Goal: Complete application form

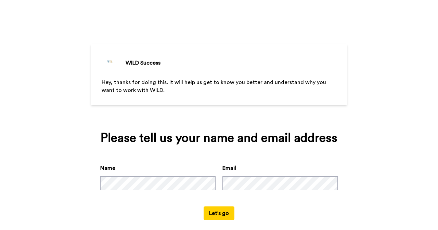
scroll to position [9, 0]
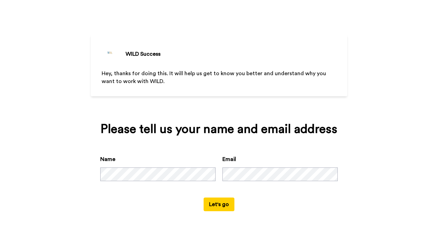
click at [205, 201] on button "Let's go" at bounding box center [218, 205] width 31 height 14
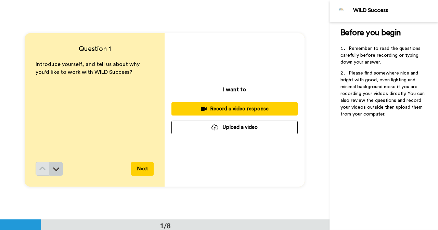
click at [53, 166] on icon at bounding box center [56, 169] width 7 height 7
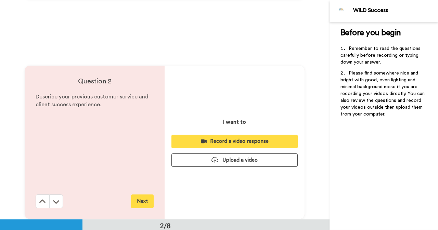
scroll to position [220, 0]
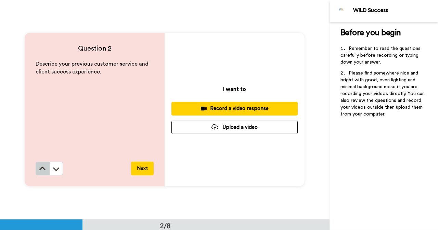
click at [42, 170] on icon at bounding box center [42, 169] width 7 height 7
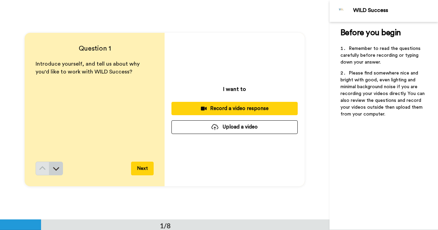
scroll to position [0, 0]
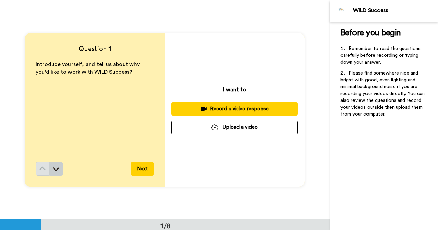
click at [54, 173] on button at bounding box center [56, 169] width 14 height 14
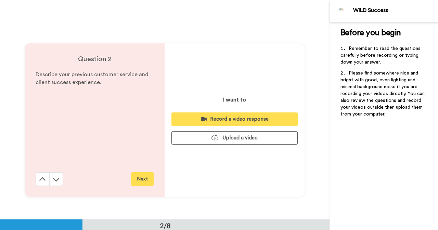
scroll to position [220, 0]
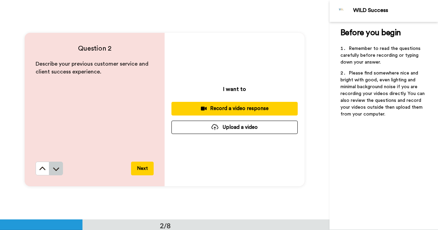
click at [57, 173] on button at bounding box center [56, 169] width 14 height 14
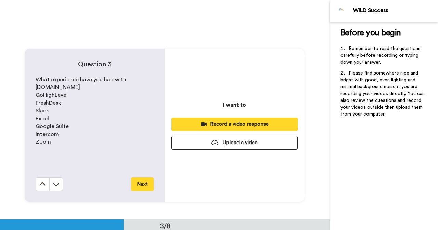
scroll to position [439, 0]
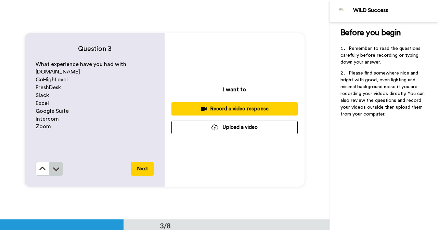
click at [58, 169] on button at bounding box center [56, 169] width 14 height 14
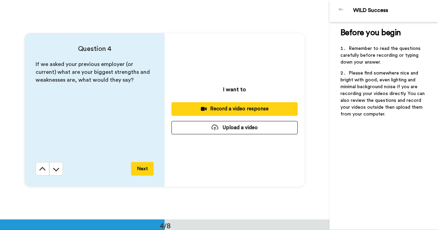
scroll to position [659, 0]
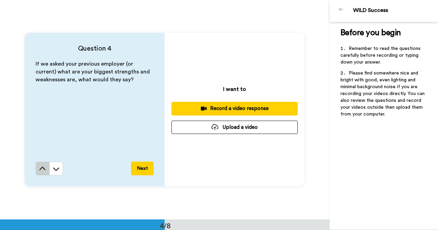
click at [42, 169] on icon at bounding box center [42, 169] width 7 height 7
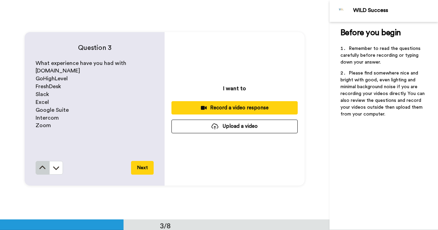
click at [42, 169] on icon at bounding box center [42, 168] width 7 height 7
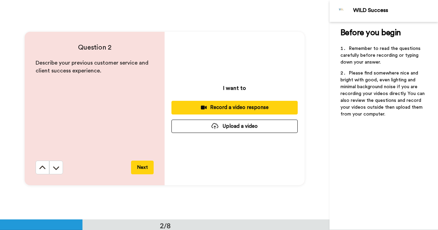
click at [42, 169] on icon at bounding box center [42, 168] width 7 height 7
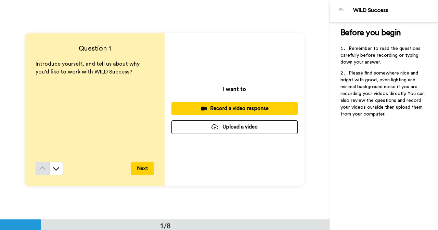
scroll to position [0, 0]
click at [183, 131] on button "Upload a video" at bounding box center [234, 127] width 126 height 13
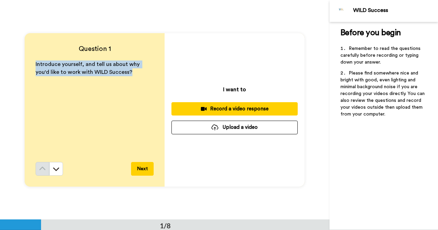
drag, startPoint x: 32, startPoint y: 62, endPoint x: 119, endPoint y: 91, distance: 91.4
click at [119, 91] on div "Question 1 Introduce yourself, and tell us about why you'd like to work with WI…" at bounding box center [95, 110] width 140 height 154
copy span "Introduce yourself, and tell us about why you'd like to work with WILD Success?"
click at [225, 108] on div "Record a video response" at bounding box center [234, 108] width 115 height 7
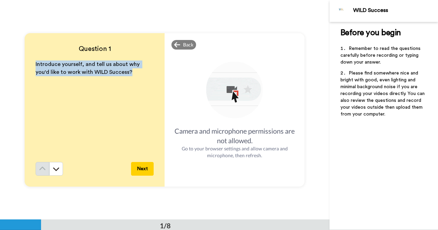
click at [214, 99] on img at bounding box center [235, 91] width 60 height 60
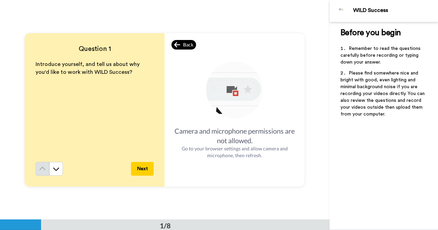
click at [180, 43] on div "Back" at bounding box center [183, 45] width 25 height 10
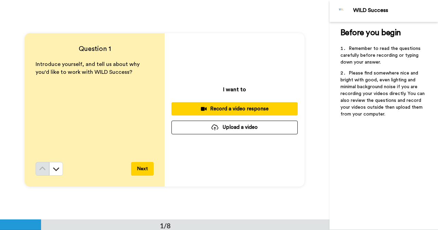
click at [219, 104] on button "Record a video response" at bounding box center [234, 108] width 126 height 13
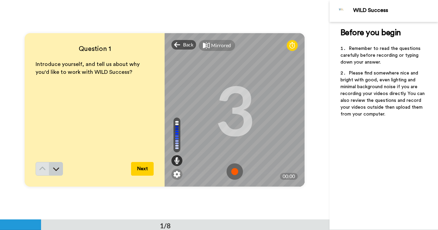
click at [57, 169] on icon at bounding box center [56, 169] width 7 height 7
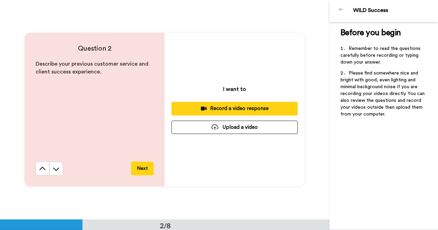
scroll to position [220, 0]
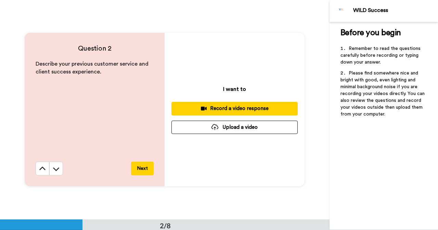
click at [57, 169] on icon at bounding box center [56, 169] width 7 height 7
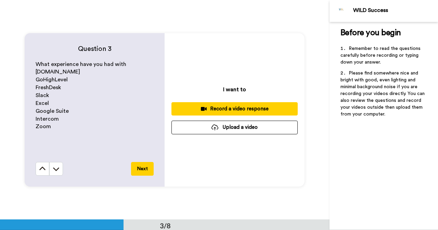
click at [57, 169] on icon at bounding box center [56, 169] width 7 height 7
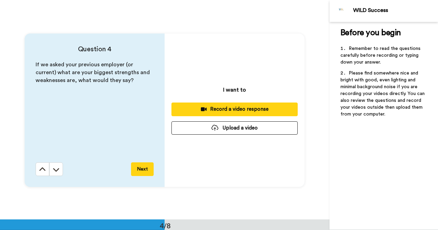
scroll to position [659, 0]
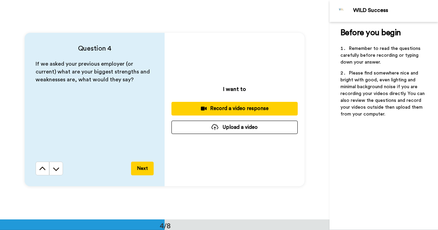
click at [57, 169] on icon at bounding box center [56, 169] width 7 height 7
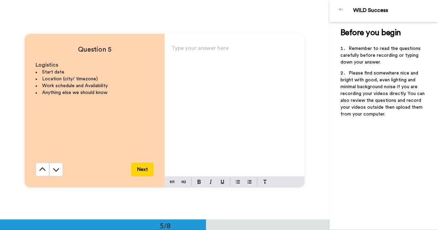
scroll to position [879, 0]
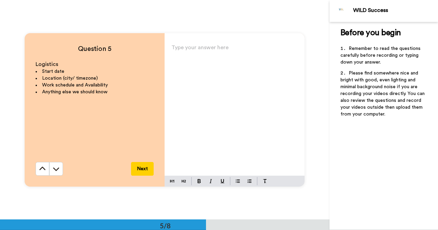
click at [57, 169] on icon at bounding box center [56, 169] width 7 height 7
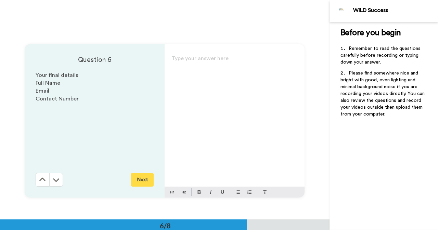
scroll to position [1099, 0]
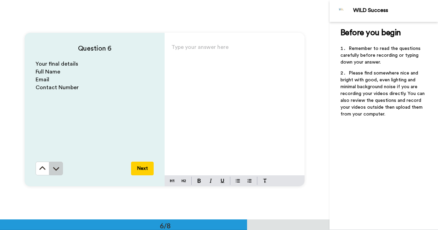
click at [57, 166] on icon at bounding box center [56, 168] width 7 height 7
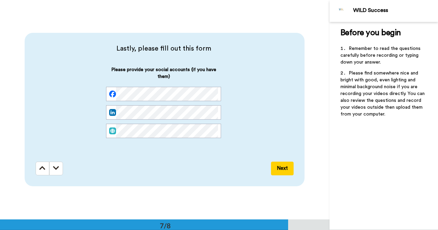
click at [57, 166] on icon at bounding box center [56, 168] width 6 height 7
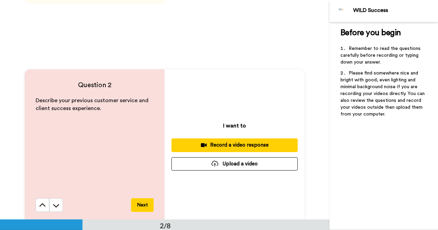
scroll to position [0, 0]
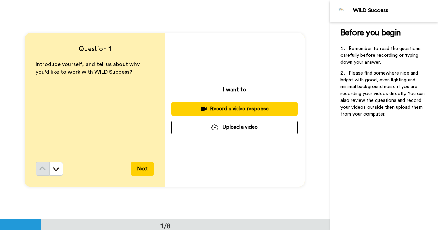
click at [206, 107] on div "Record a video response" at bounding box center [234, 108] width 115 height 7
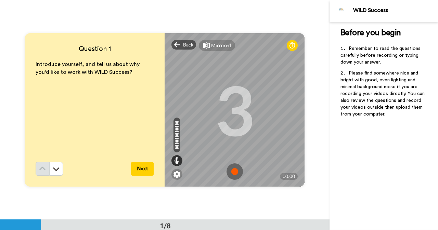
click at [236, 169] on img at bounding box center [234, 171] width 16 height 16
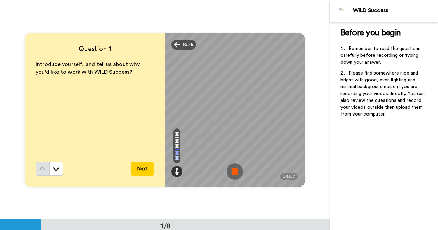
click at [236, 169] on img at bounding box center [234, 171] width 16 height 16
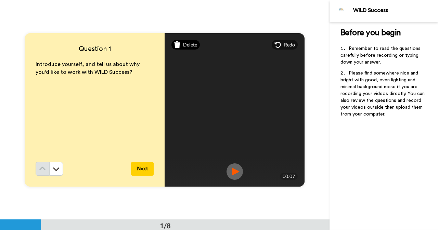
click at [192, 45] on span "Delete" at bounding box center [190, 44] width 14 height 7
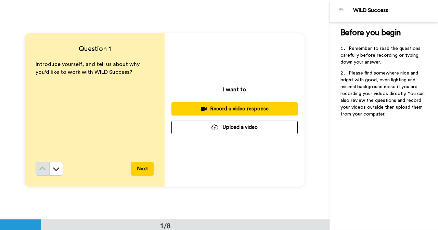
click at [219, 106] on div "Record a video response" at bounding box center [234, 108] width 115 height 7
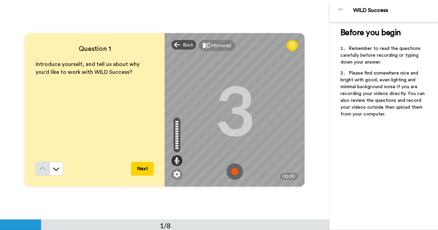
click at [237, 167] on img at bounding box center [234, 171] width 16 height 16
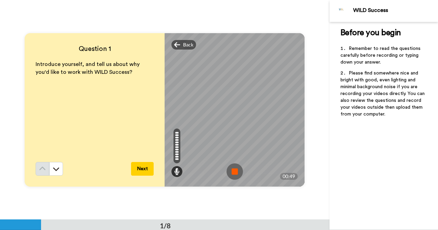
click at [237, 167] on img at bounding box center [234, 171] width 16 height 16
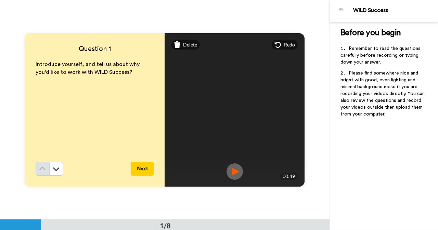
click at [148, 174] on button "Next" at bounding box center [142, 169] width 23 height 14
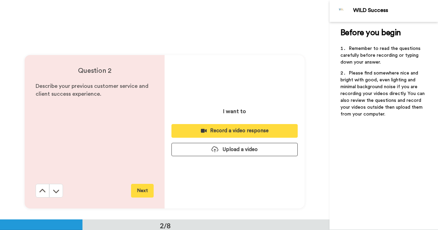
scroll to position [220, 0]
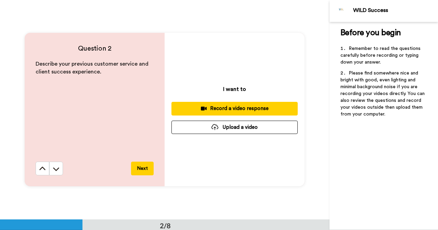
click at [208, 107] on div "Record a video response" at bounding box center [234, 108] width 115 height 7
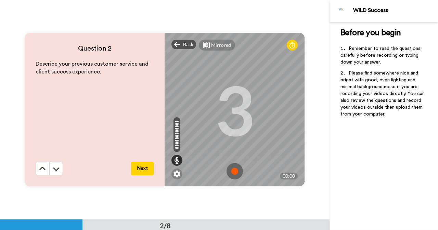
click at [237, 167] on img at bounding box center [234, 171] width 16 height 16
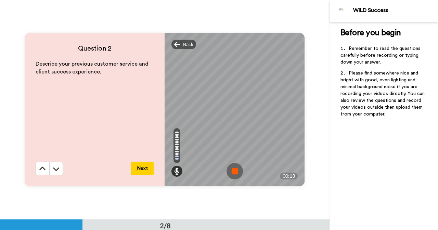
click at [237, 167] on img at bounding box center [234, 171] width 16 height 16
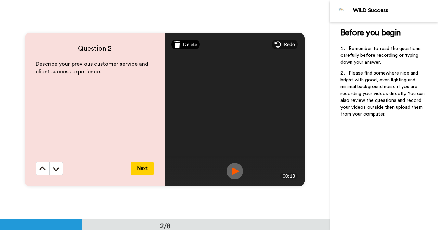
click at [187, 45] on span "Delete" at bounding box center [190, 44] width 14 height 7
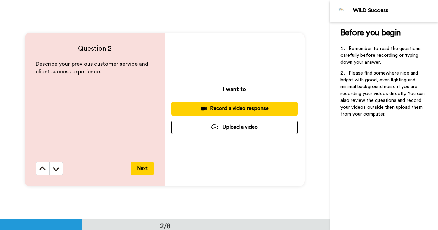
click at [202, 104] on button "Record a video response" at bounding box center [234, 108] width 126 height 13
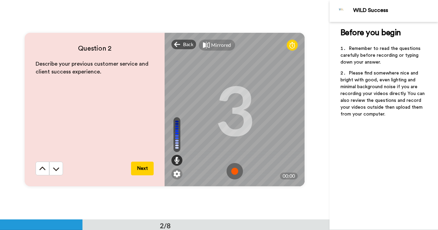
click at [227, 170] on img at bounding box center [234, 171] width 16 height 16
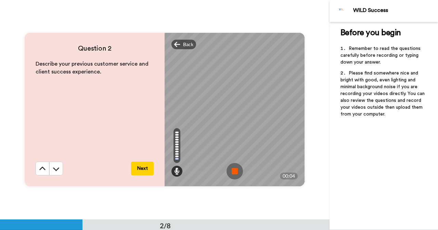
click at [227, 170] on img at bounding box center [234, 171] width 16 height 16
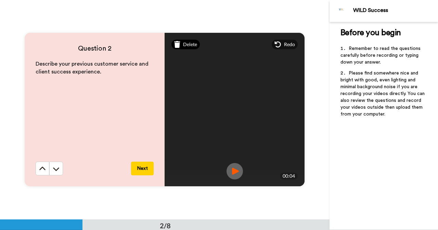
click at [193, 44] on span "Delete" at bounding box center [190, 44] width 14 height 7
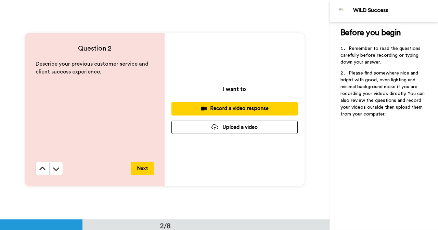
click at [218, 110] on div "Record a video response" at bounding box center [234, 108] width 115 height 7
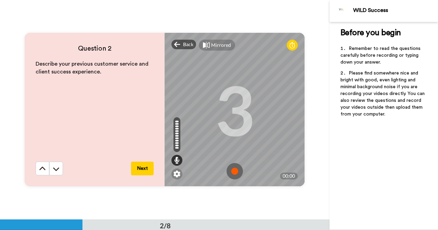
click at [237, 174] on img at bounding box center [234, 171] width 16 height 16
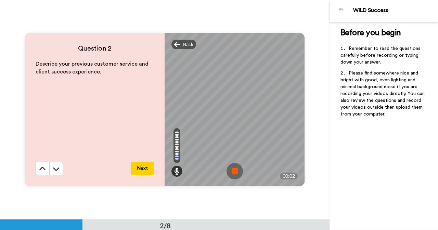
click at [229, 172] on img at bounding box center [234, 171] width 16 height 16
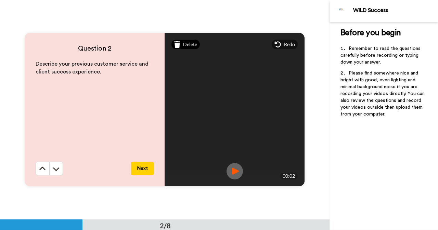
click at [192, 41] on div "Delete" at bounding box center [185, 45] width 28 height 10
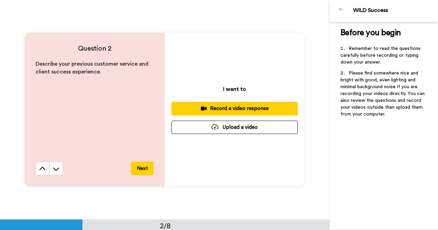
click at [222, 105] on div "Record a video response" at bounding box center [234, 108] width 115 height 7
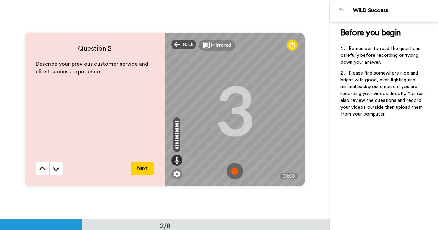
click at [233, 171] on img at bounding box center [234, 171] width 16 height 16
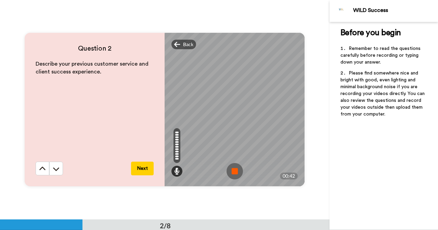
click at [233, 171] on img at bounding box center [234, 171] width 16 height 16
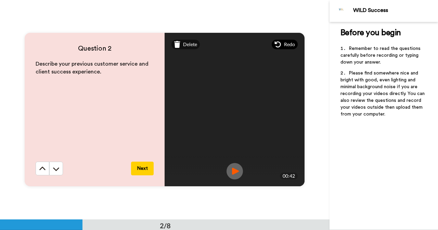
click at [285, 45] on span "Redo" at bounding box center [289, 44] width 11 height 7
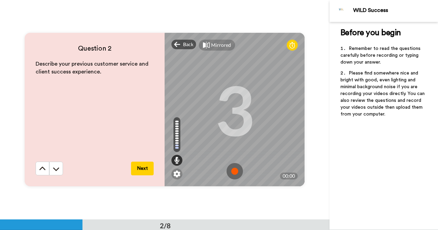
click at [229, 170] on img at bounding box center [234, 171] width 16 height 16
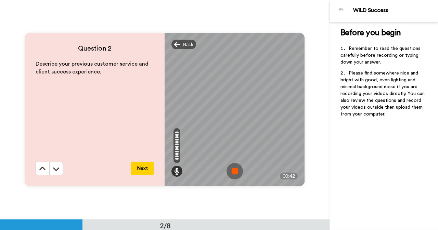
click at [229, 170] on img at bounding box center [234, 171] width 16 height 16
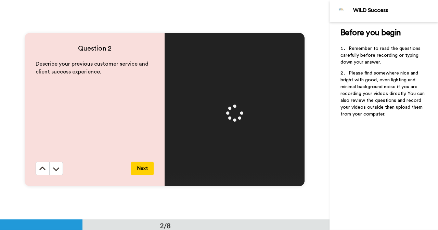
click at [139, 171] on button "Next" at bounding box center [142, 169] width 23 height 14
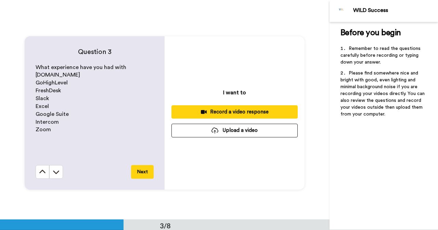
scroll to position [439, 0]
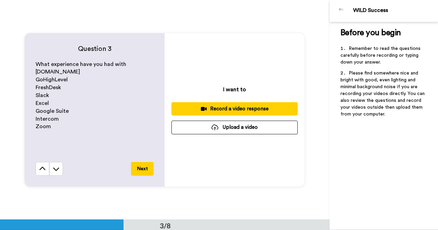
click at [220, 113] on button "Record a video response" at bounding box center [234, 108] width 126 height 13
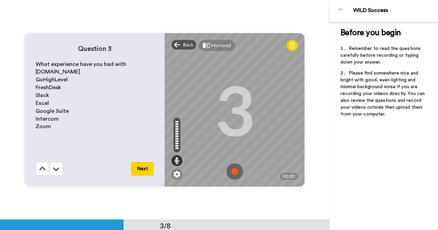
click at [234, 174] on img at bounding box center [234, 171] width 16 height 16
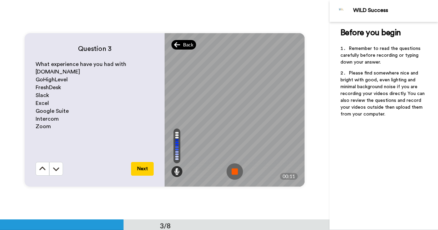
click at [187, 47] on span "Back" at bounding box center [188, 44] width 10 height 7
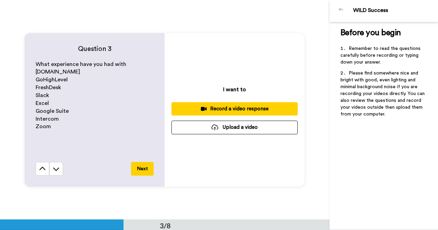
click at [221, 108] on div "Record a video response" at bounding box center [234, 108] width 115 height 7
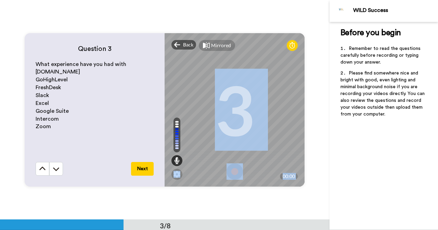
drag, startPoint x: 224, startPoint y: 98, endPoint x: 237, endPoint y: 165, distance: 68.1
click at [237, 165] on div "Mirrored Redo 3 00:00" at bounding box center [235, 110] width 140 height 154
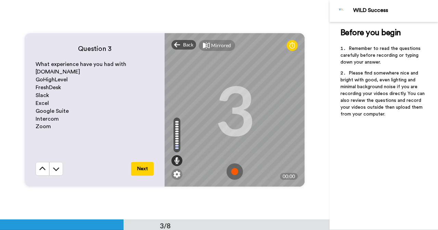
click at [237, 210] on div "Question 3 What experience have you had with [DOMAIN_NAME] GoHighLevel FreshDes…" at bounding box center [164, 110] width 329 height 220
click at [232, 174] on img at bounding box center [234, 171] width 16 height 16
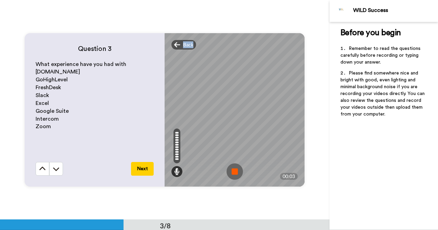
click at [230, 175] on img at bounding box center [234, 171] width 16 height 16
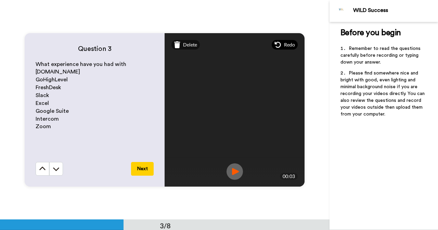
click at [284, 43] on span "Redo" at bounding box center [289, 44] width 11 height 7
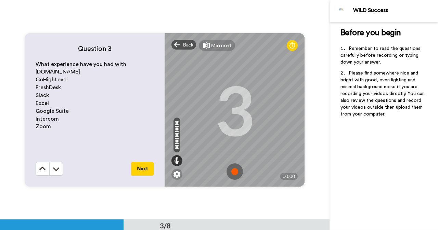
click at [232, 165] on img at bounding box center [234, 171] width 16 height 16
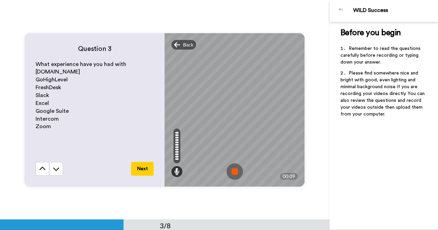
click at [227, 170] on img at bounding box center [234, 171] width 16 height 16
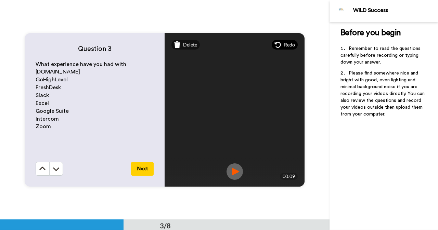
click at [275, 44] on icon at bounding box center [278, 45] width 6 height 6
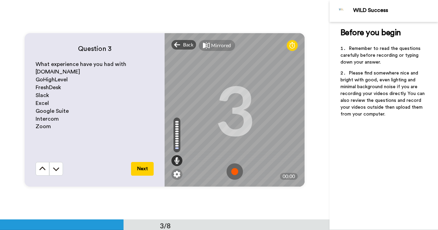
click at [229, 168] on img at bounding box center [234, 171] width 16 height 16
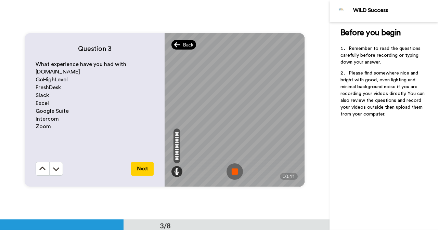
click at [189, 47] on span "Back" at bounding box center [188, 44] width 10 height 7
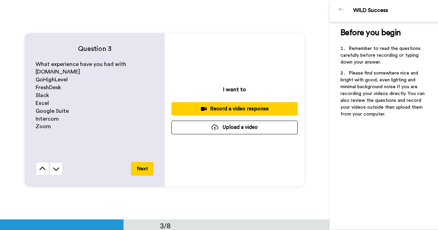
click at [212, 105] on div "Record a video response" at bounding box center [234, 108] width 115 height 7
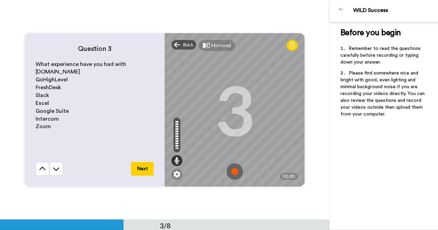
click at [230, 168] on img at bounding box center [234, 171] width 16 height 16
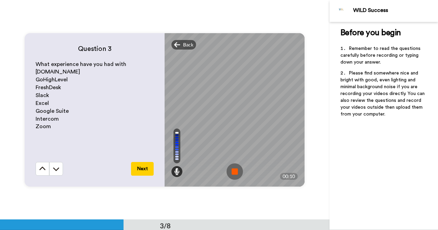
click at [232, 164] on img at bounding box center [234, 171] width 16 height 16
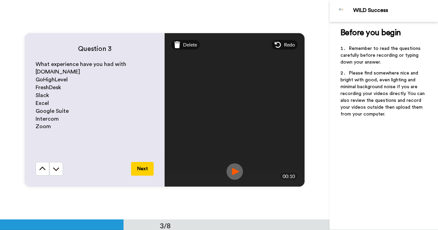
click at [145, 171] on button "Next" at bounding box center [142, 169] width 23 height 14
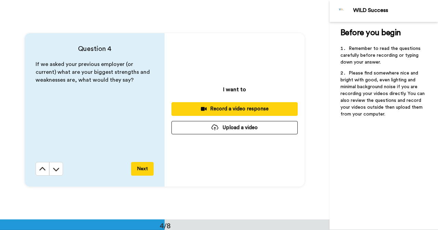
scroll to position [659, 0]
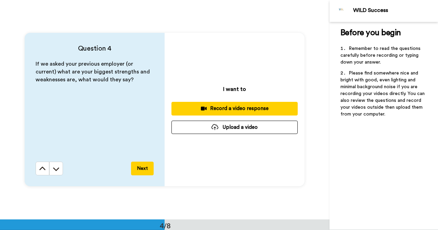
click at [228, 109] on div "Record a video response" at bounding box center [234, 108] width 115 height 7
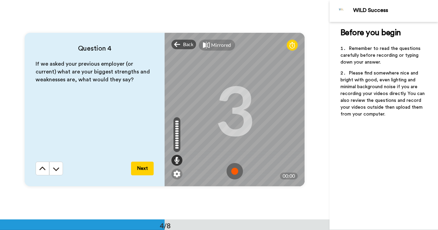
click at [234, 171] on img at bounding box center [234, 171] width 16 height 16
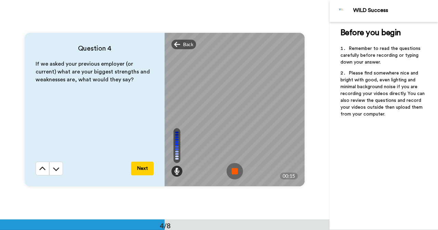
click at [234, 171] on img at bounding box center [234, 171] width 16 height 16
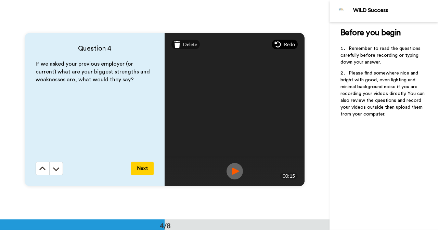
click at [276, 44] on icon at bounding box center [277, 44] width 7 height 7
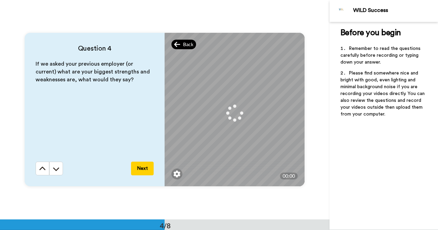
click at [187, 44] on span "Back" at bounding box center [188, 44] width 10 height 7
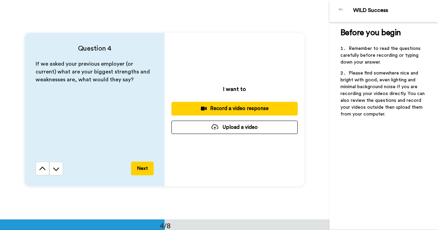
click at [196, 106] on div "Record a video response" at bounding box center [234, 108] width 115 height 7
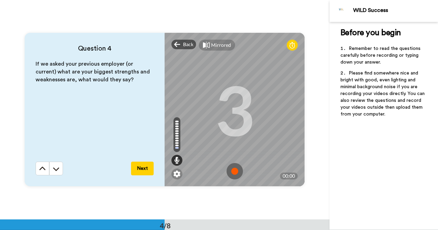
click at [237, 174] on img at bounding box center [234, 171] width 16 height 16
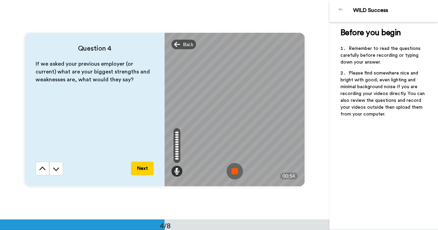
click at [237, 174] on img at bounding box center [234, 171] width 16 height 16
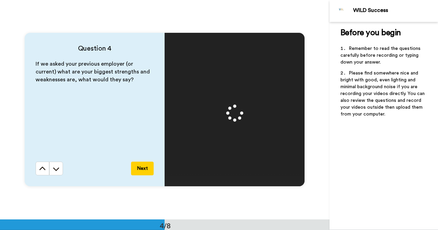
click at [142, 166] on button "Next" at bounding box center [142, 169] width 23 height 14
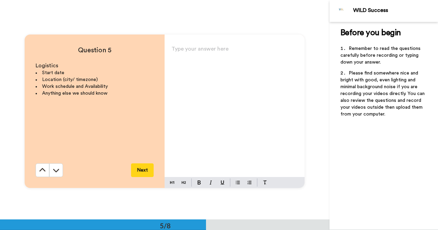
scroll to position [879, 0]
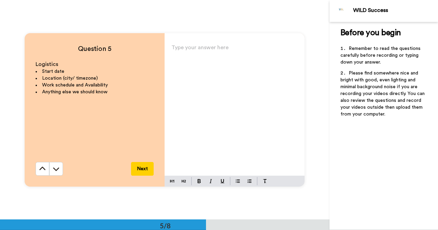
click at [200, 57] on div "Type your answer here ﻿" at bounding box center [235, 109] width 140 height 133
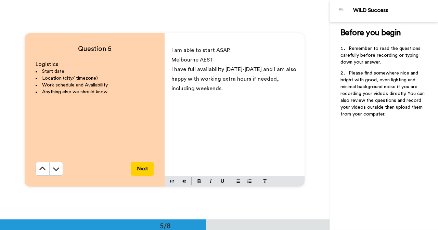
click at [222, 60] on p "Melbourne AEST" at bounding box center [234, 60] width 126 height 10
click at [205, 95] on p at bounding box center [234, 98] width 126 height 10
click at [135, 171] on button "Next" at bounding box center [142, 169] width 23 height 14
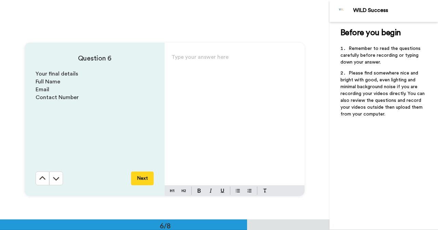
scroll to position [1099, 0]
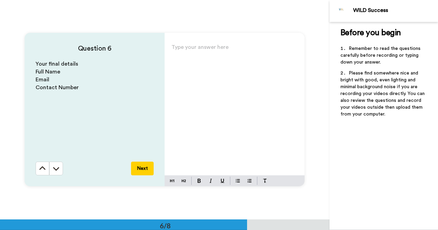
click at [208, 63] on div "Type your answer here ﻿" at bounding box center [235, 108] width 140 height 133
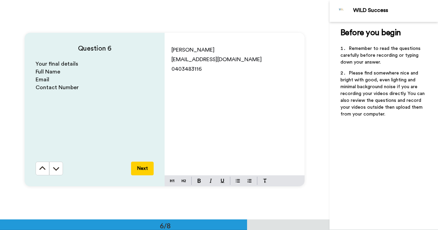
click at [145, 166] on button "Next" at bounding box center [142, 169] width 23 height 14
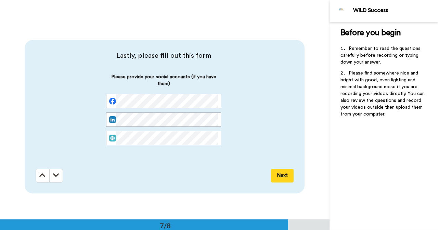
scroll to position [1318, 0]
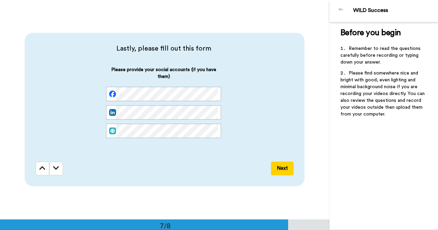
click at [280, 165] on button "Next" at bounding box center [282, 169] width 23 height 14
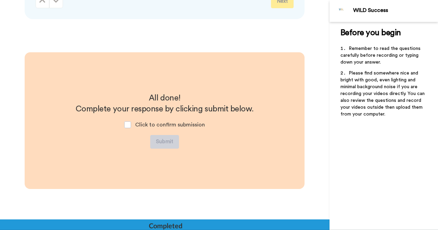
scroll to position [1497, 0]
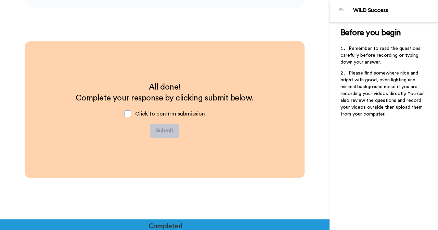
click at [166, 116] on span "Click to confirm submission" at bounding box center [170, 113] width 70 height 5
click at [145, 111] on span "Click to confirm submission" at bounding box center [170, 113] width 70 height 5
click at [128, 116] on span at bounding box center [127, 113] width 7 height 7
click at [155, 126] on button "Submit" at bounding box center [164, 131] width 29 height 14
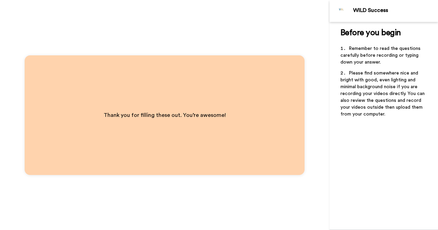
click at [201, 102] on div "Thank you for filling these out. You’re awesome!" at bounding box center [164, 115] width 149 height 37
